Goal: Task Accomplishment & Management: Use online tool/utility

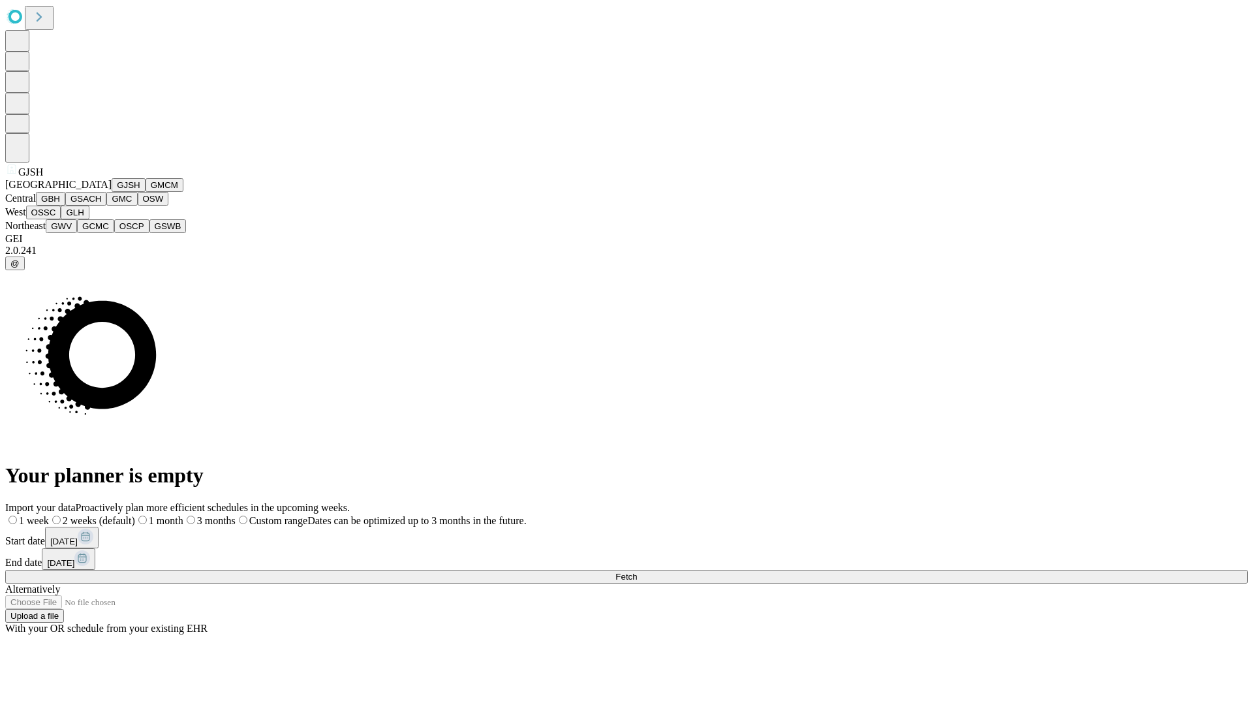
click at [112, 192] on button "GJSH" at bounding box center [129, 185] width 34 height 14
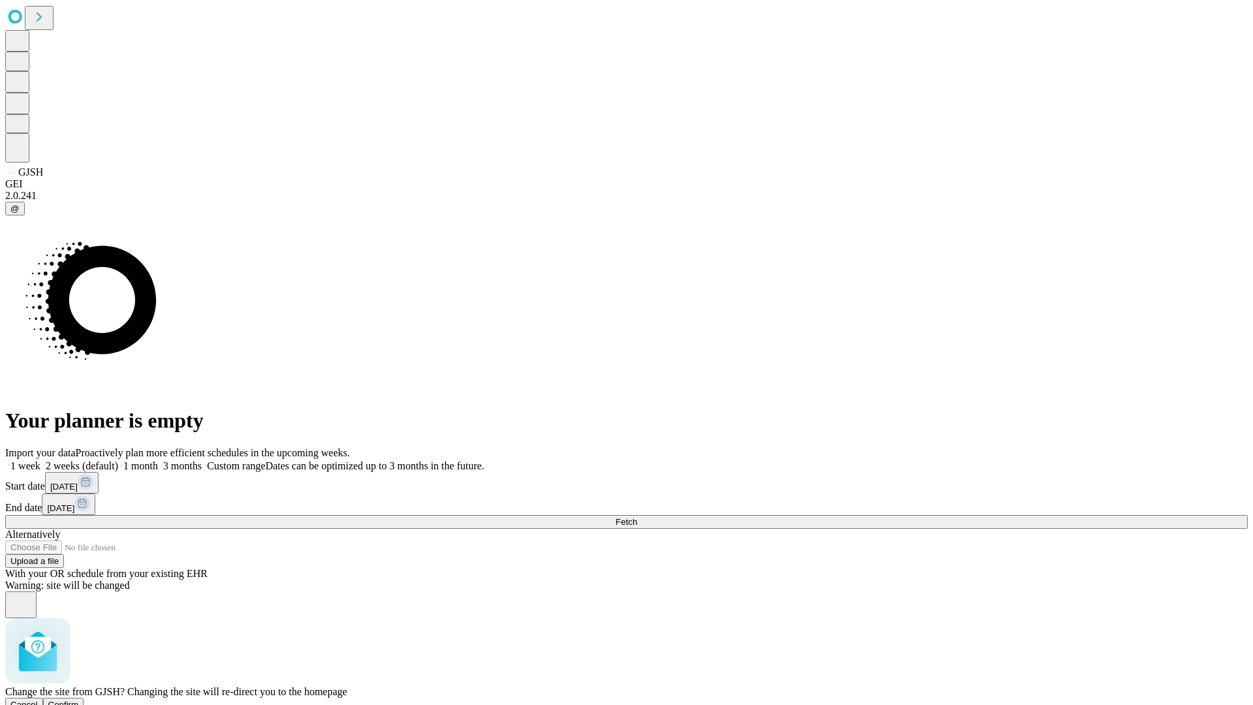
click at [79, 699] on span "Confirm" at bounding box center [63, 704] width 31 height 10
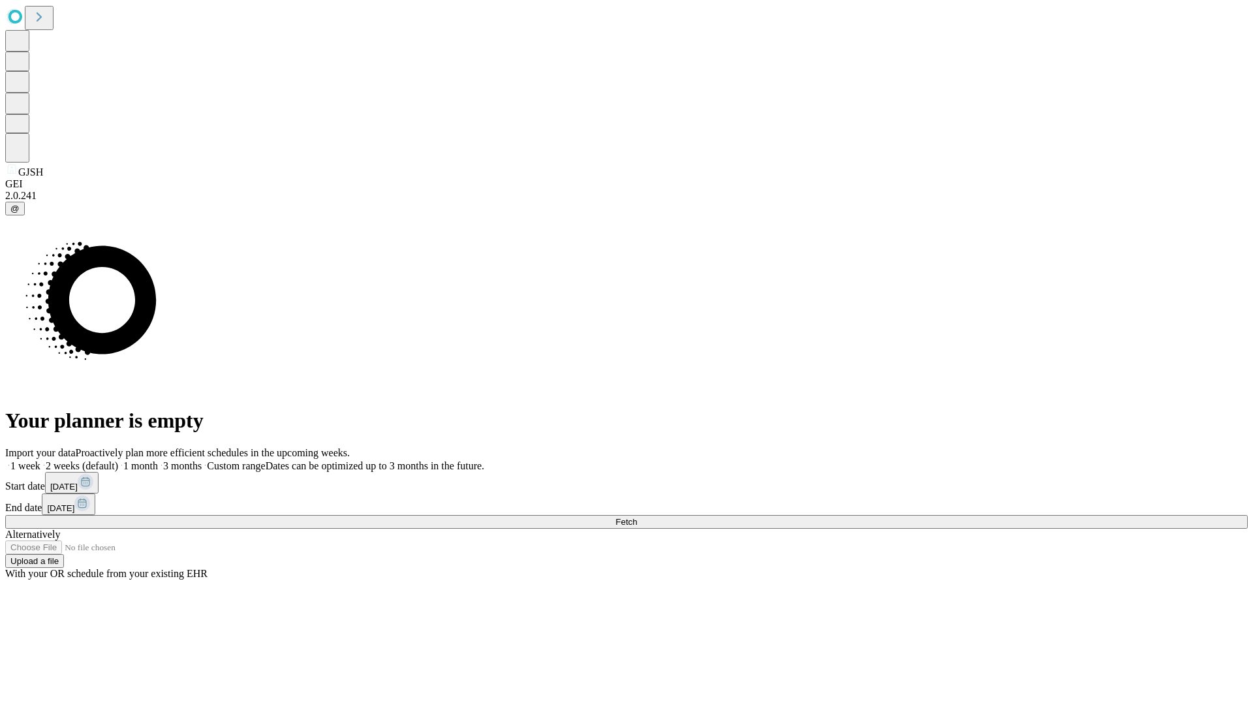
click at [158, 460] on label "1 month" at bounding box center [138, 465] width 40 height 11
click at [637, 517] on span "Fetch" at bounding box center [626, 522] width 22 height 10
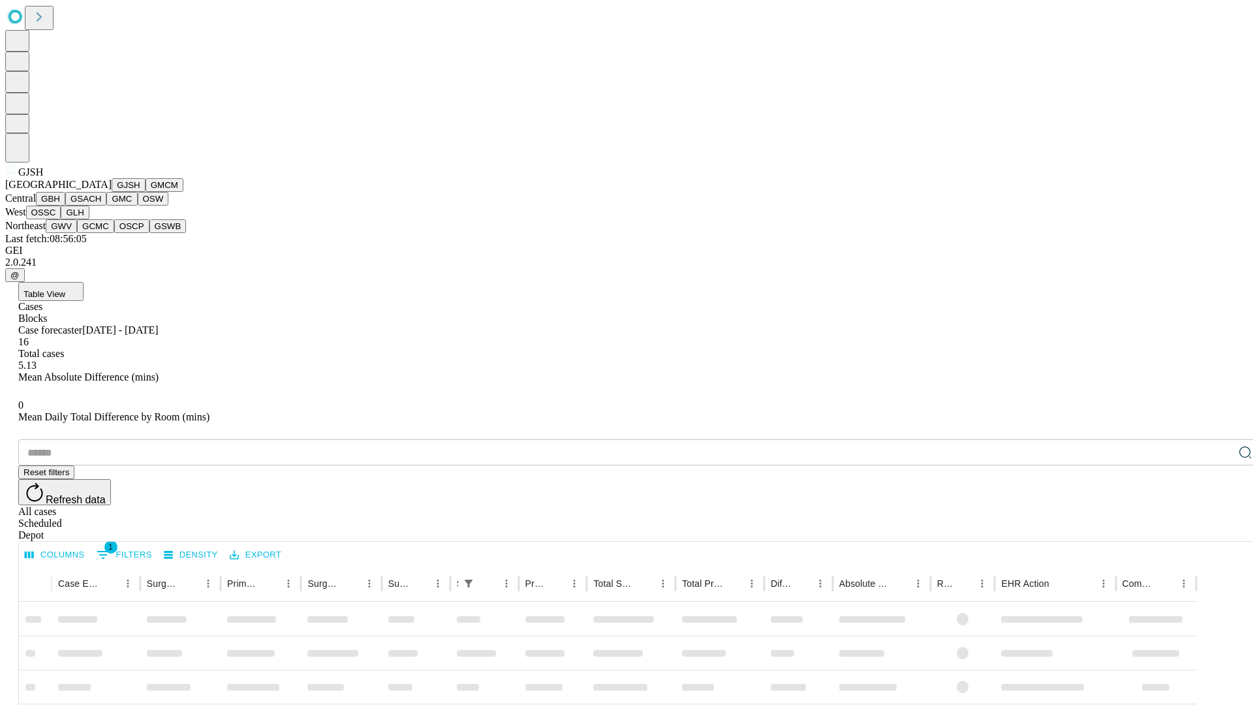
click at [145, 192] on button "GMCM" at bounding box center [164, 185] width 38 height 14
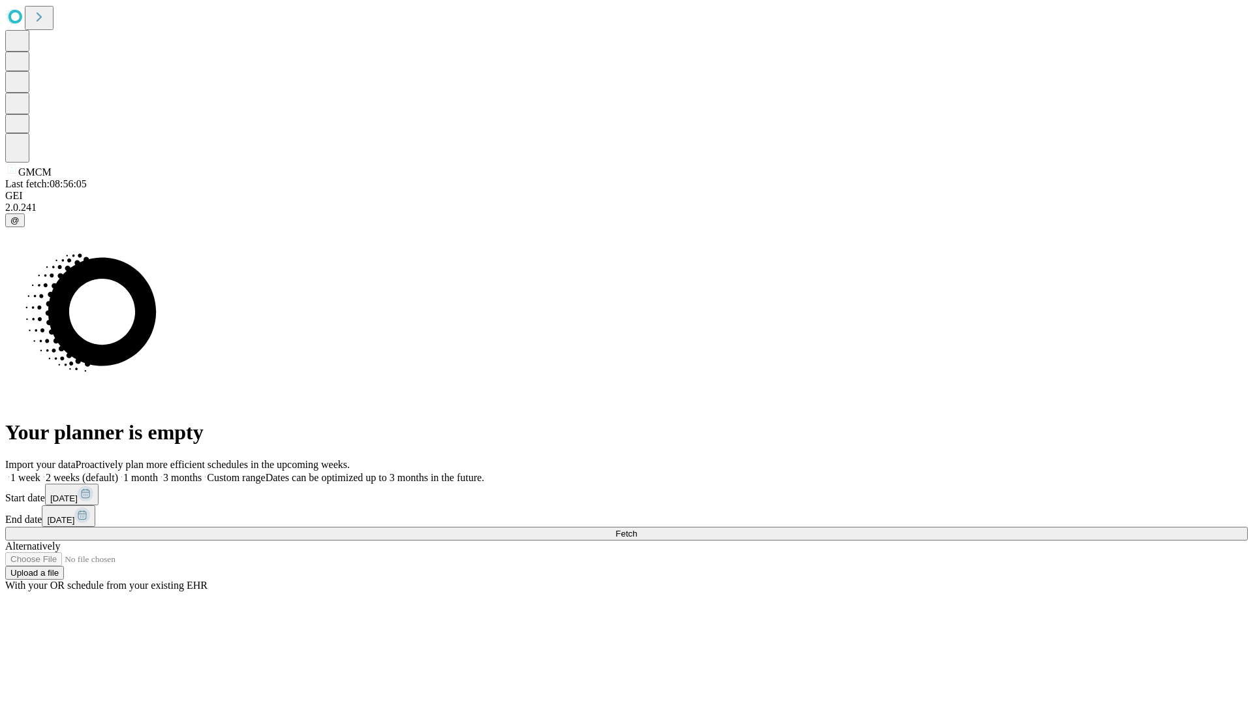
click at [158, 472] on label "1 month" at bounding box center [138, 477] width 40 height 11
click at [637, 528] on span "Fetch" at bounding box center [626, 533] width 22 height 10
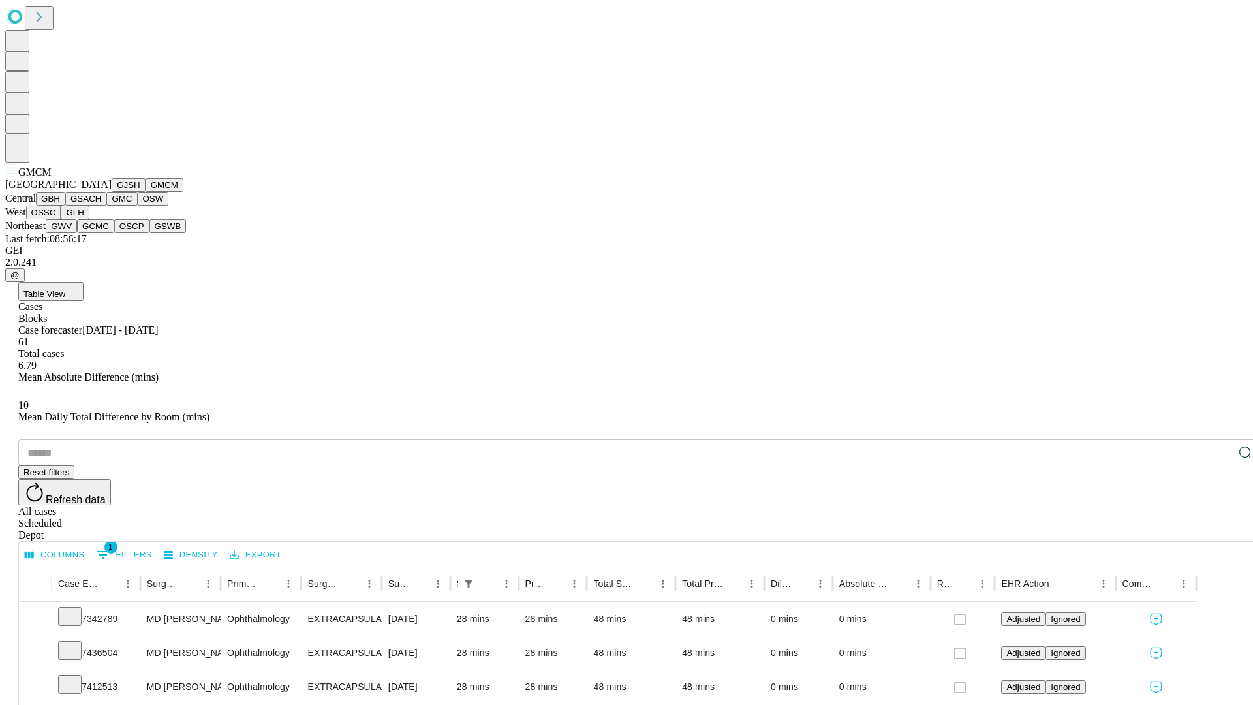
click at [65, 206] on button "GBH" at bounding box center [50, 199] width 29 height 14
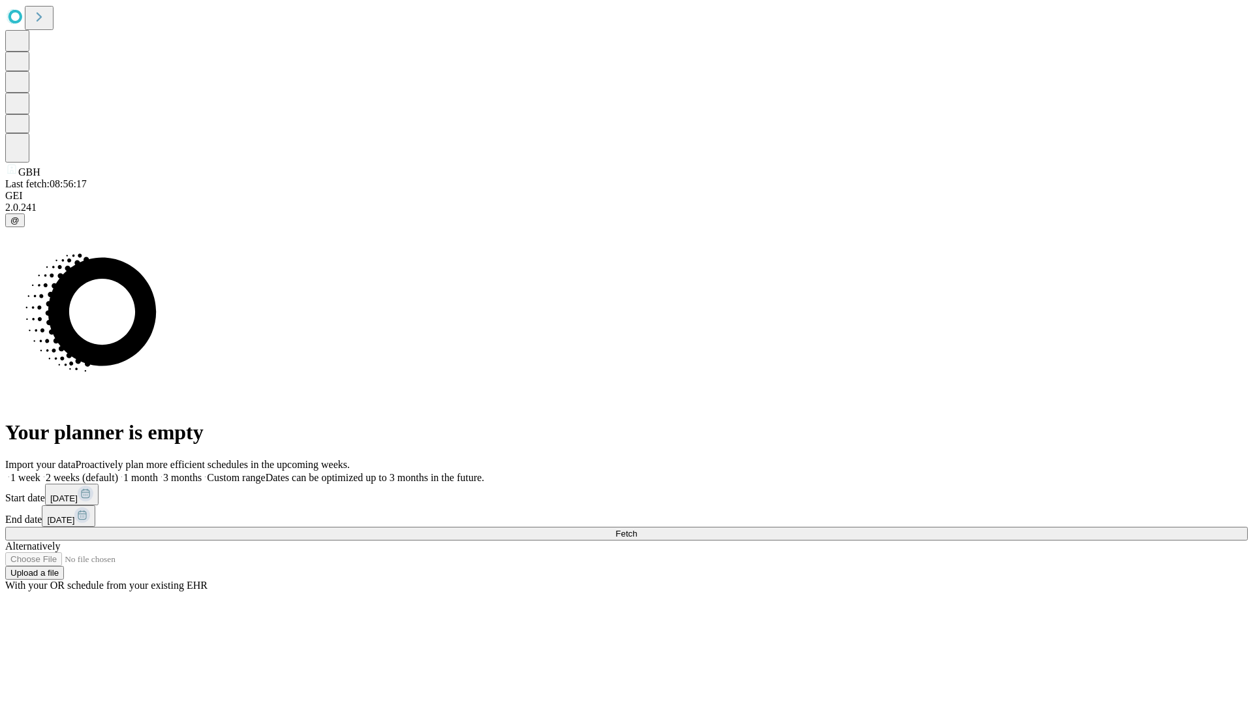
click at [158, 472] on label "1 month" at bounding box center [138, 477] width 40 height 11
click at [637, 528] on span "Fetch" at bounding box center [626, 533] width 22 height 10
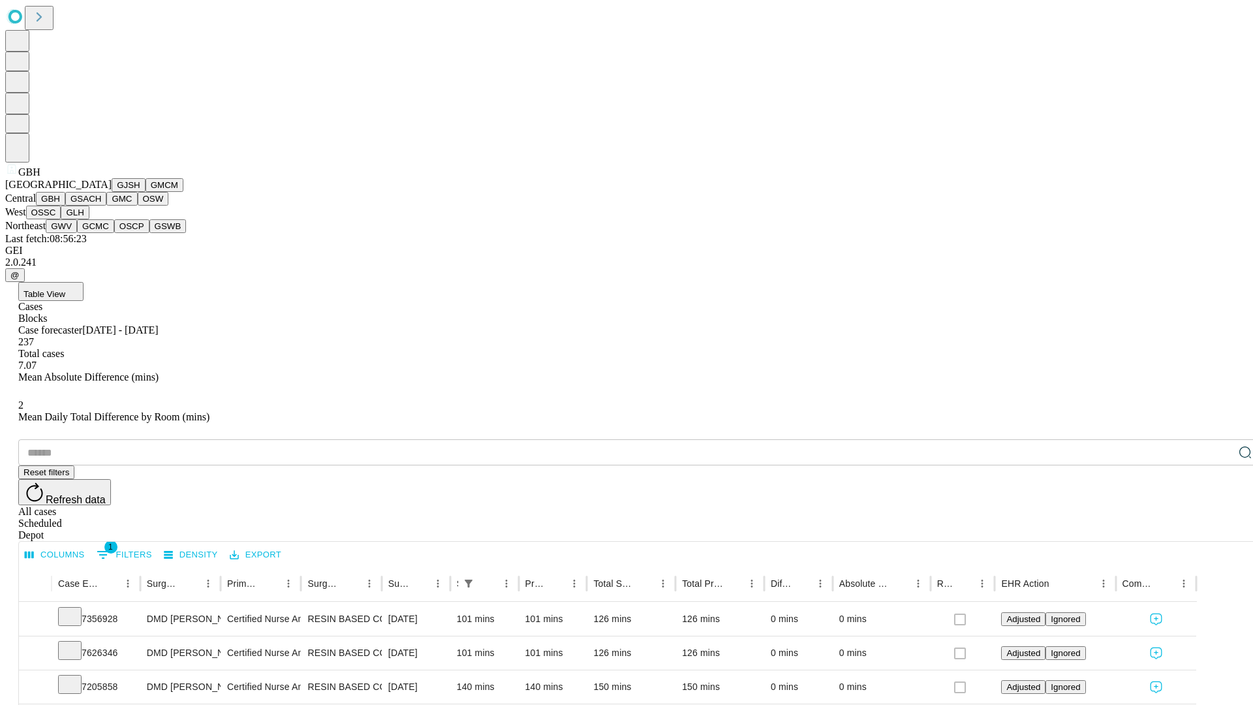
click at [101, 206] on button "GSACH" at bounding box center [85, 199] width 41 height 14
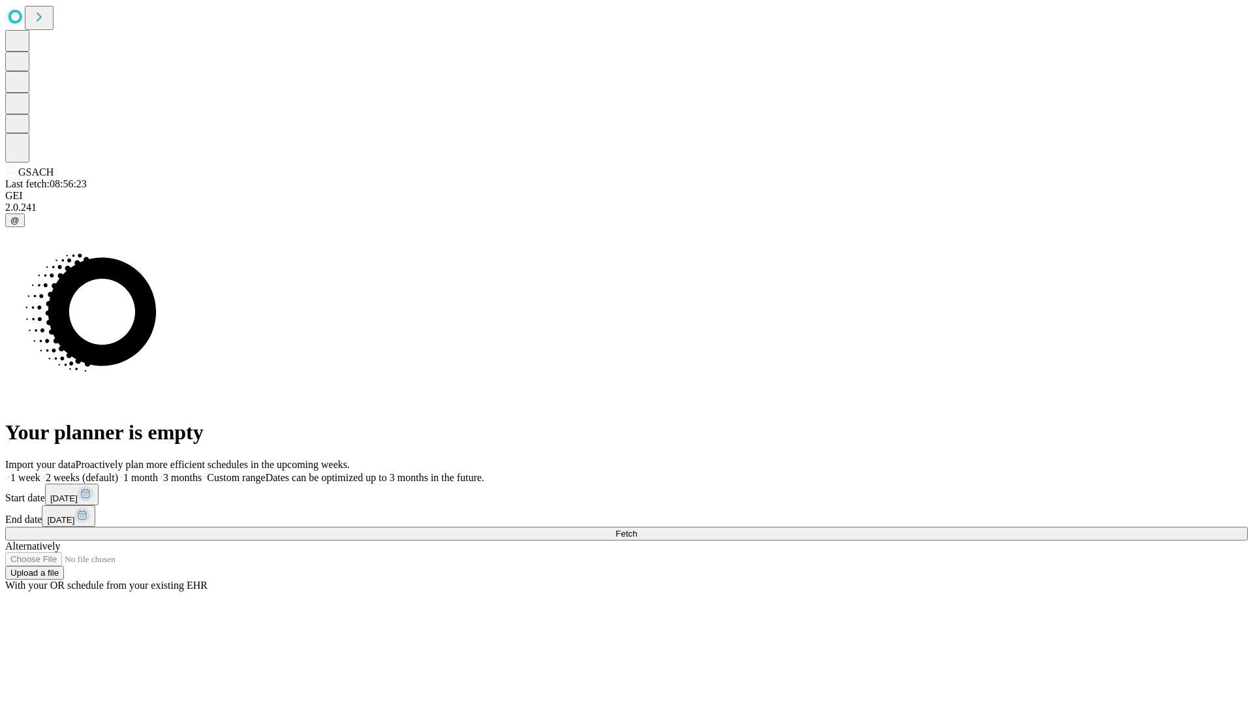
click at [158, 472] on label "1 month" at bounding box center [138, 477] width 40 height 11
click at [637, 528] on span "Fetch" at bounding box center [626, 533] width 22 height 10
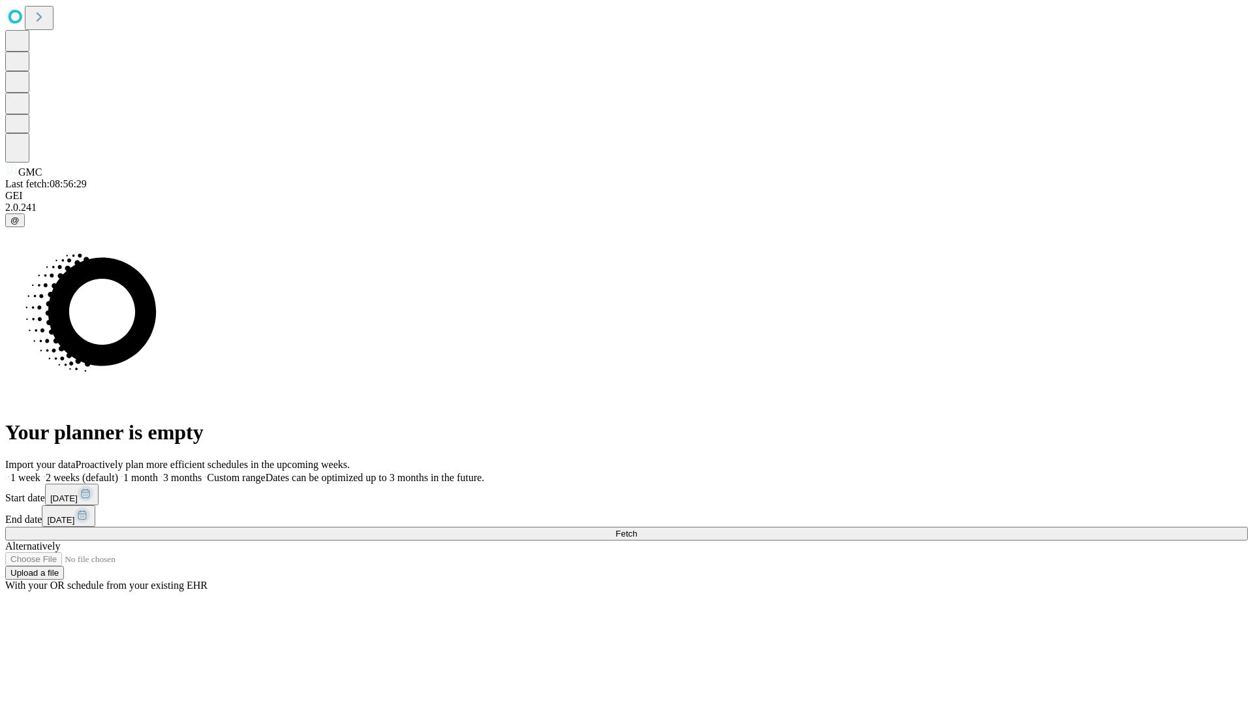
click at [637, 528] on span "Fetch" at bounding box center [626, 533] width 22 height 10
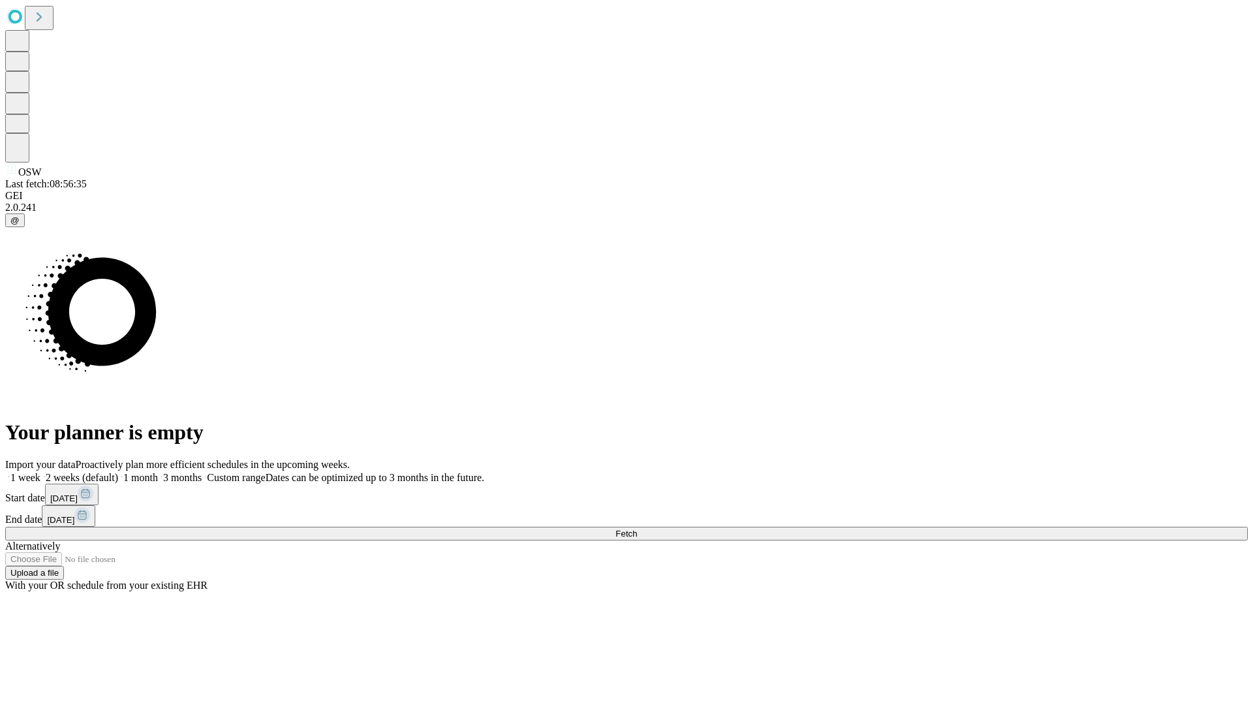
click at [158, 472] on label "1 month" at bounding box center [138, 477] width 40 height 11
click at [637, 528] on span "Fetch" at bounding box center [626, 533] width 22 height 10
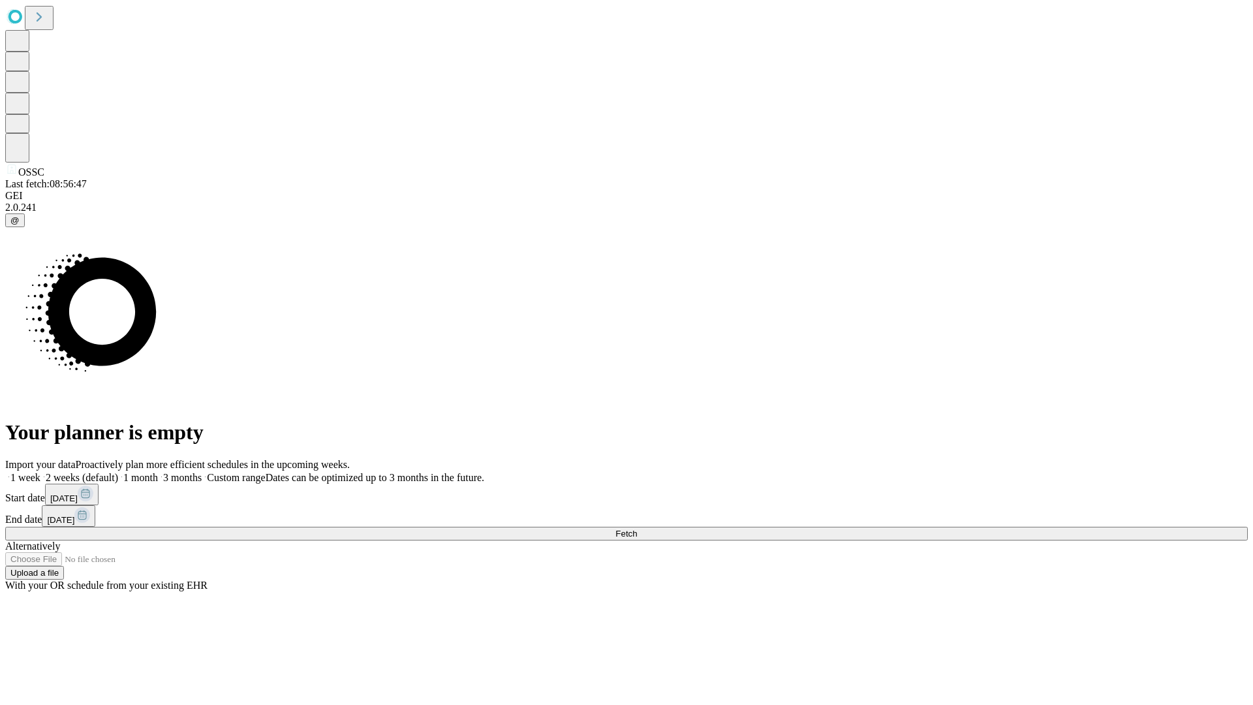
click at [158, 472] on label "1 month" at bounding box center [138, 477] width 40 height 11
click at [637, 528] on span "Fetch" at bounding box center [626, 533] width 22 height 10
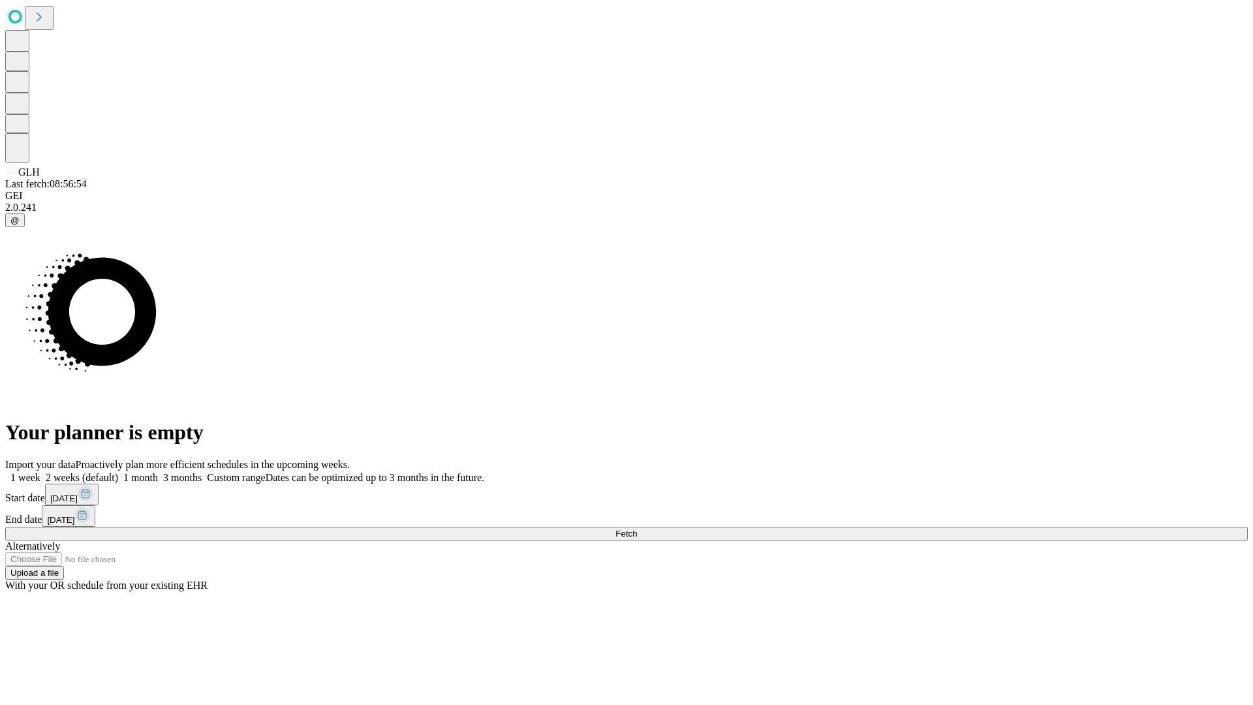
click at [158, 472] on label "1 month" at bounding box center [138, 477] width 40 height 11
click at [637, 528] on span "Fetch" at bounding box center [626, 533] width 22 height 10
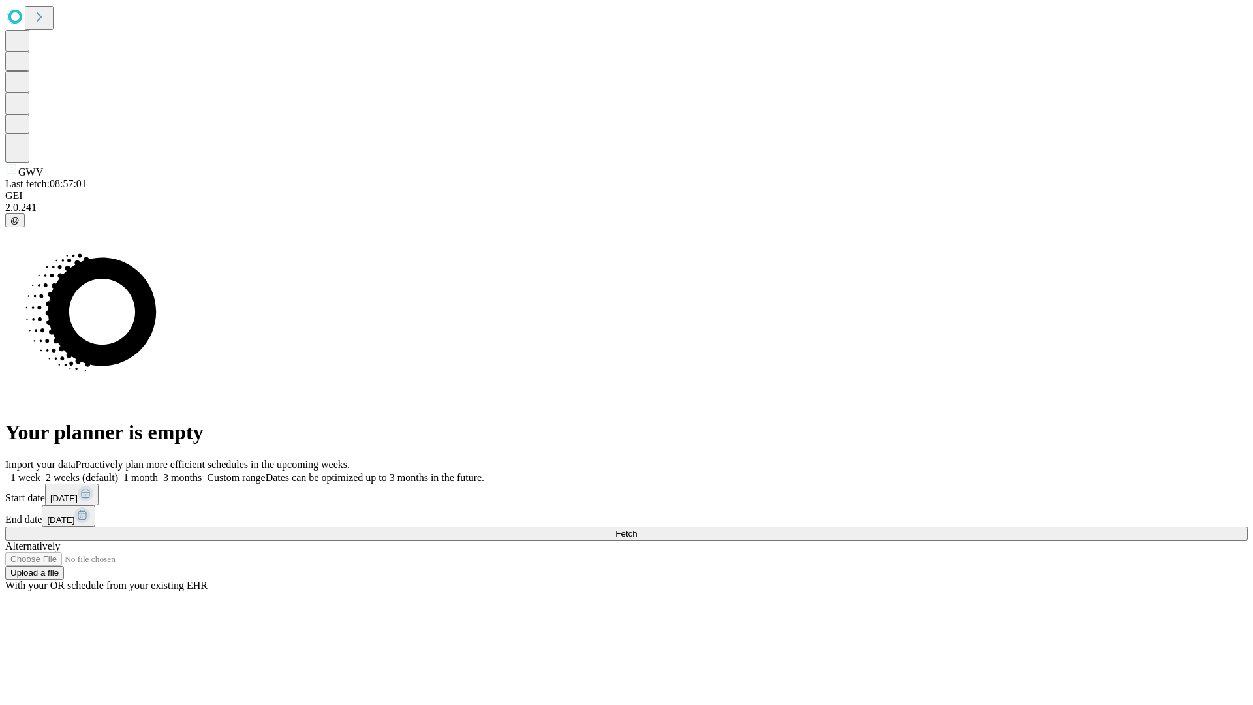
click at [637, 528] on span "Fetch" at bounding box center [626, 533] width 22 height 10
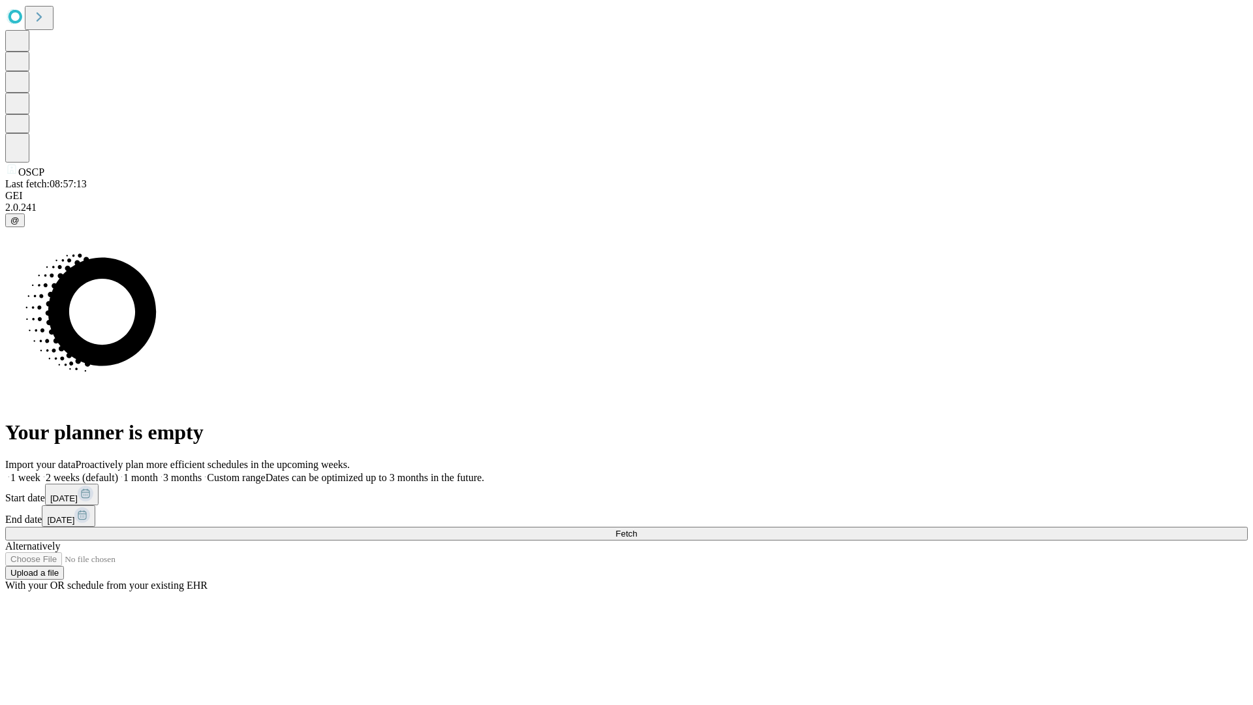
click at [158, 472] on label "1 month" at bounding box center [138, 477] width 40 height 11
click at [637, 528] on span "Fetch" at bounding box center [626, 533] width 22 height 10
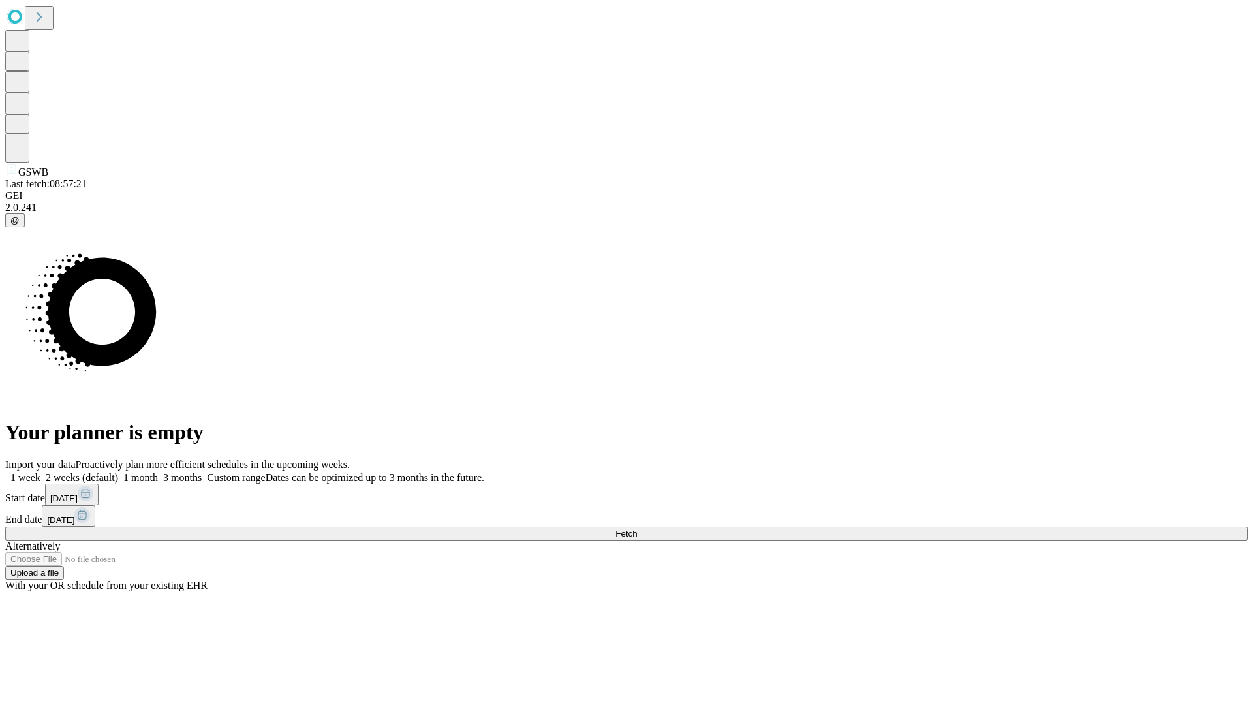
click at [158, 472] on label "1 month" at bounding box center [138, 477] width 40 height 11
click at [637, 528] on span "Fetch" at bounding box center [626, 533] width 22 height 10
